Goal: Task Accomplishment & Management: Manage account settings

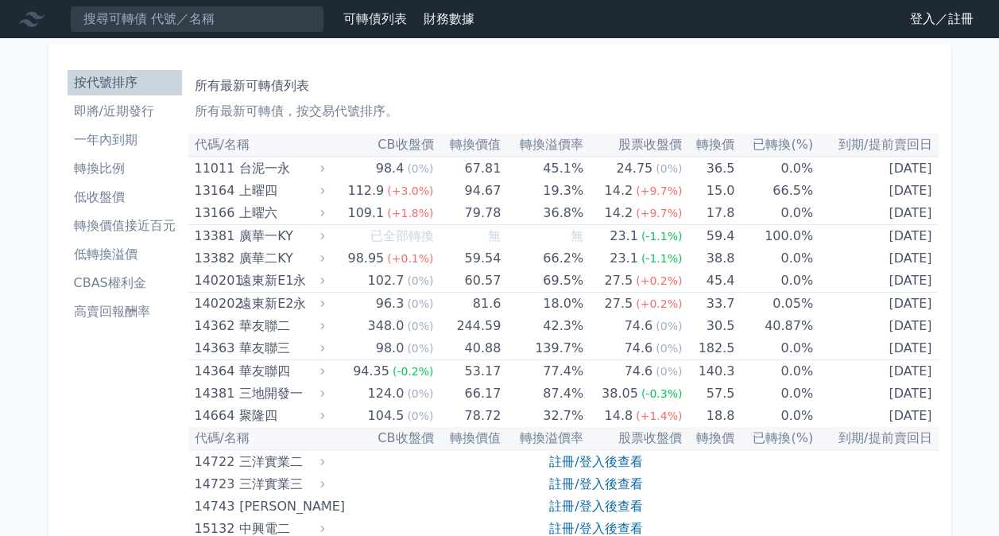
click at [924, 15] on link "登入／註冊" at bounding box center [941, 18] width 89 height 25
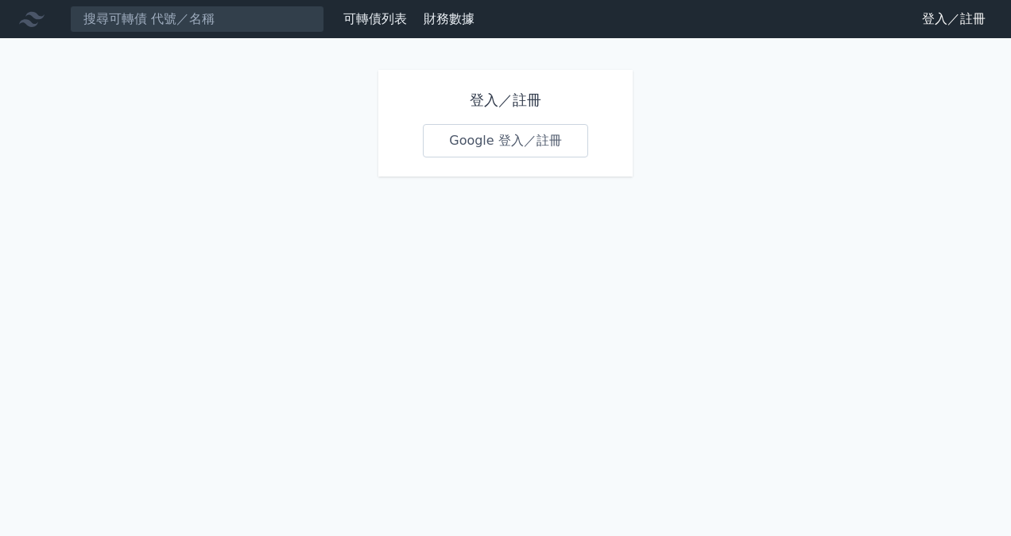
click at [485, 134] on link "Google 登入／註冊" at bounding box center [505, 140] width 165 height 33
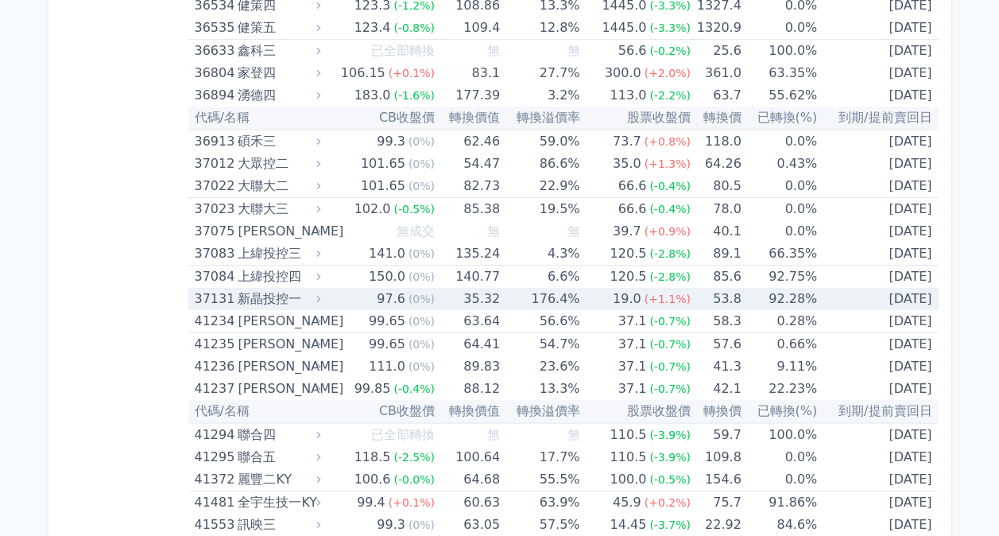
scroll to position [3895, 0]
